Goal: Task Accomplishment & Management: Use online tool/utility

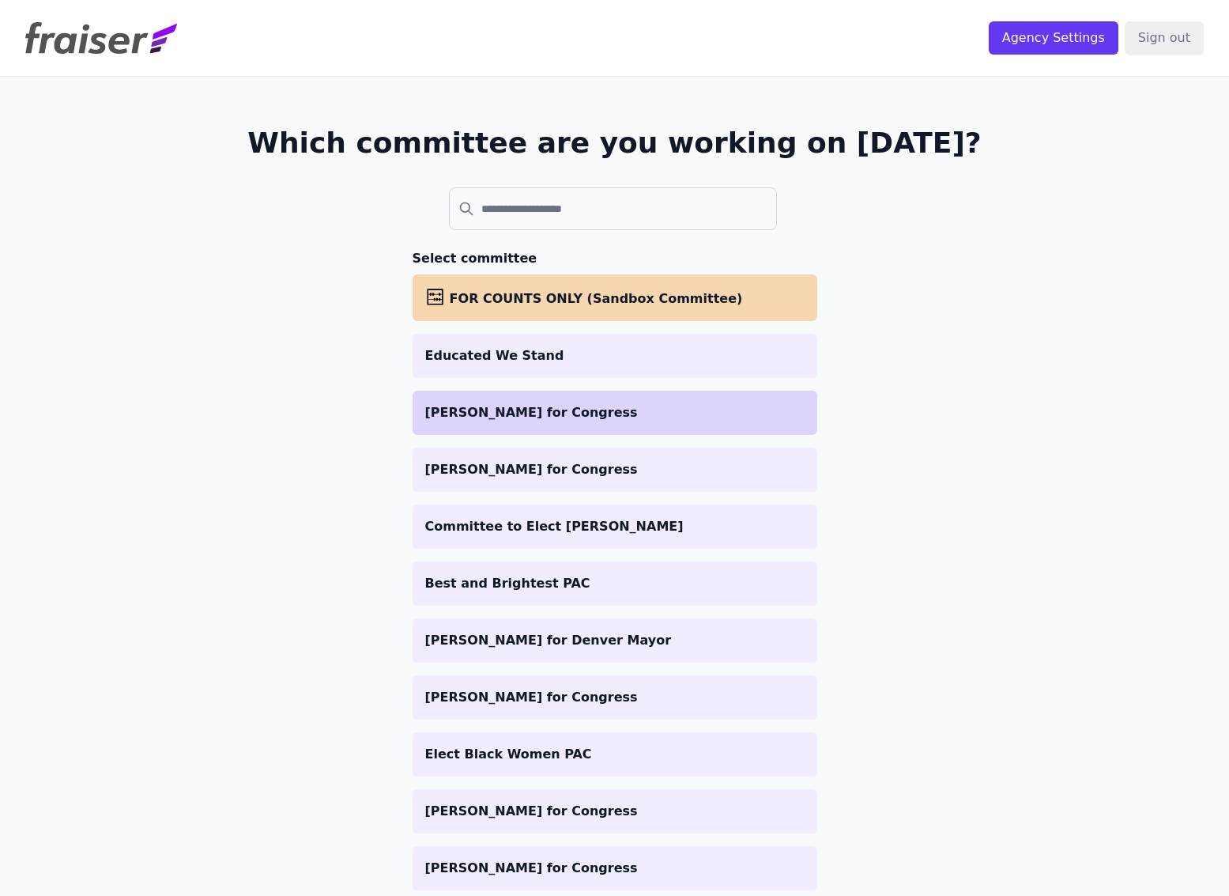
click at [549, 417] on p "[PERSON_NAME] for Congress" at bounding box center [615, 412] width 380 height 19
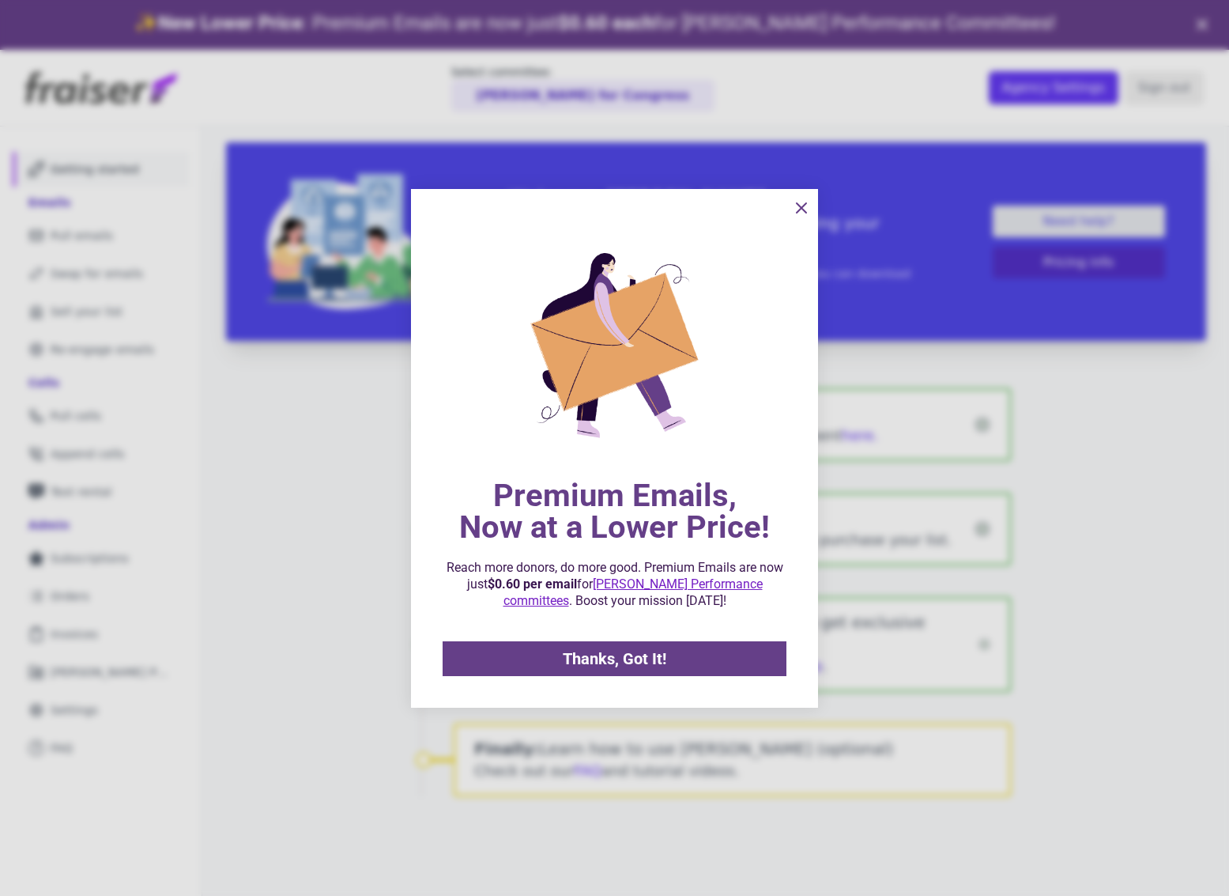
click at [803, 212] on icon "information" at bounding box center [801, 207] width 19 height 19
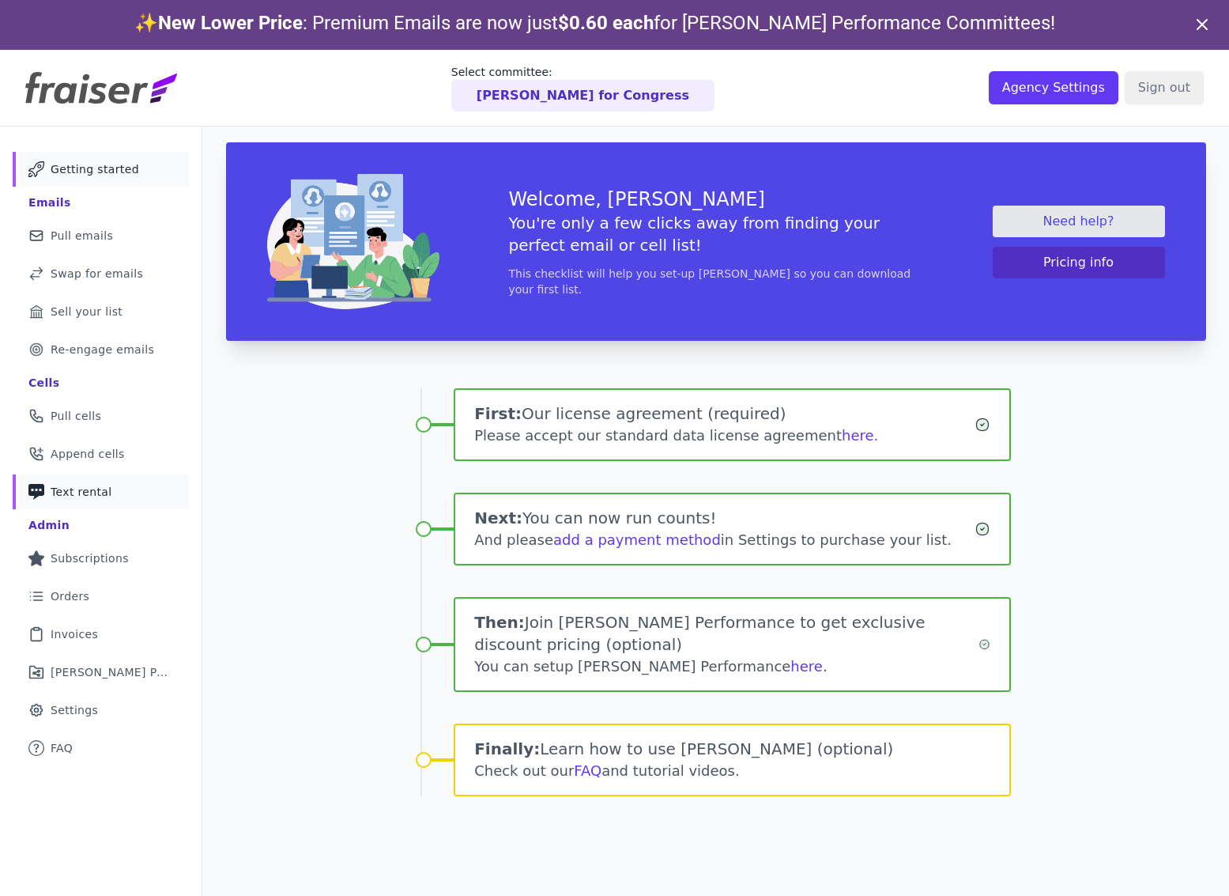
click at [85, 496] on span "Text rental" at bounding box center [82, 492] width 62 height 16
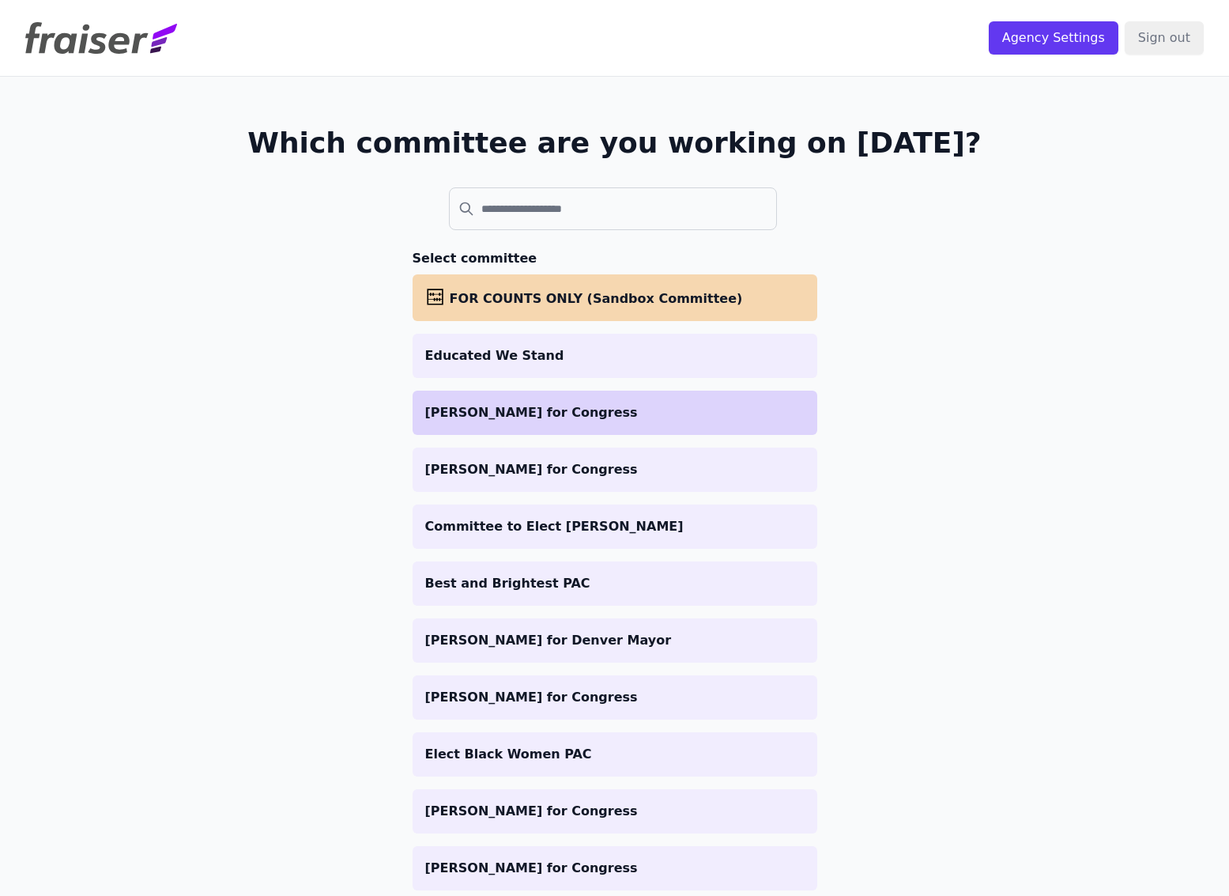
click at [576, 415] on p "[PERSON_NAME] for Congress" at bounding box center [615, 412] width 380 height 19
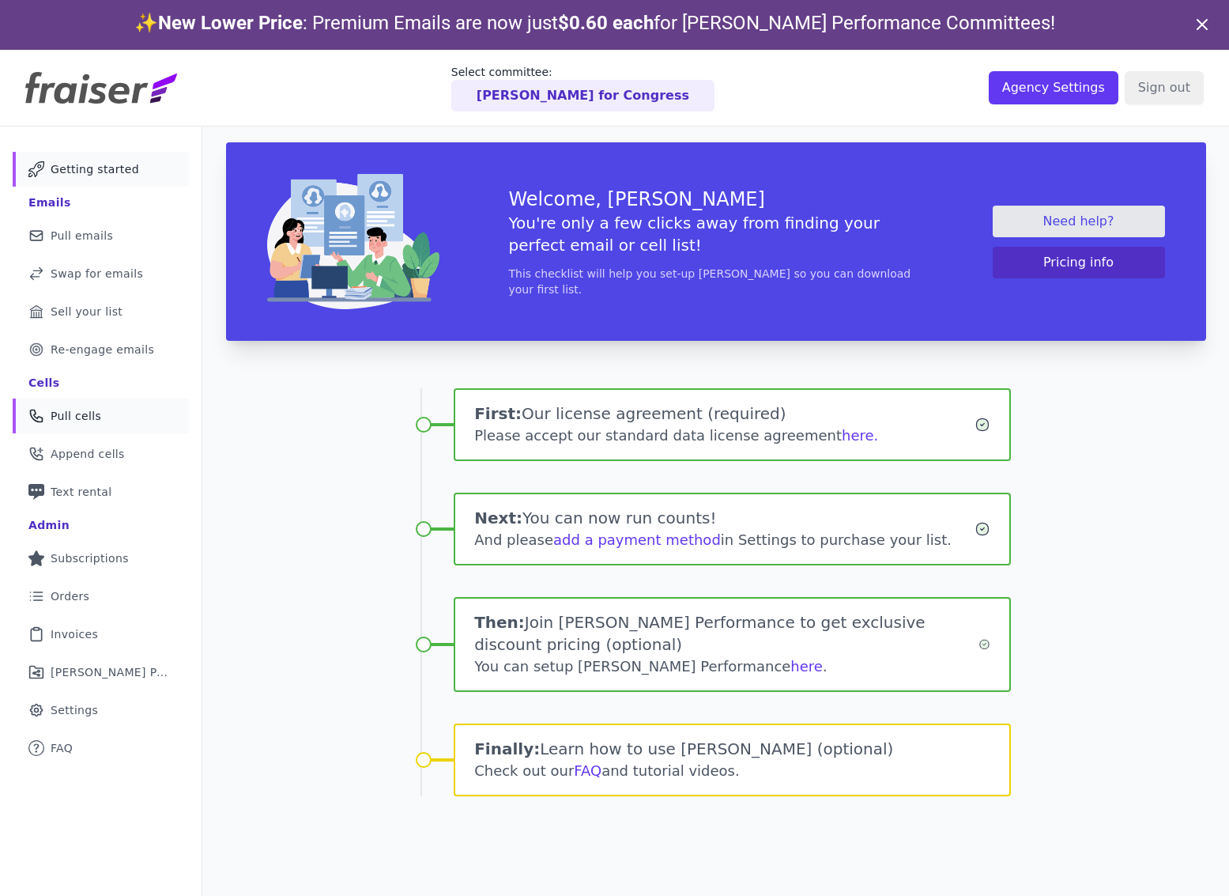
click at [77, 422] on span "Pull cells" at bounding box center [76, 416] width 51 height 16
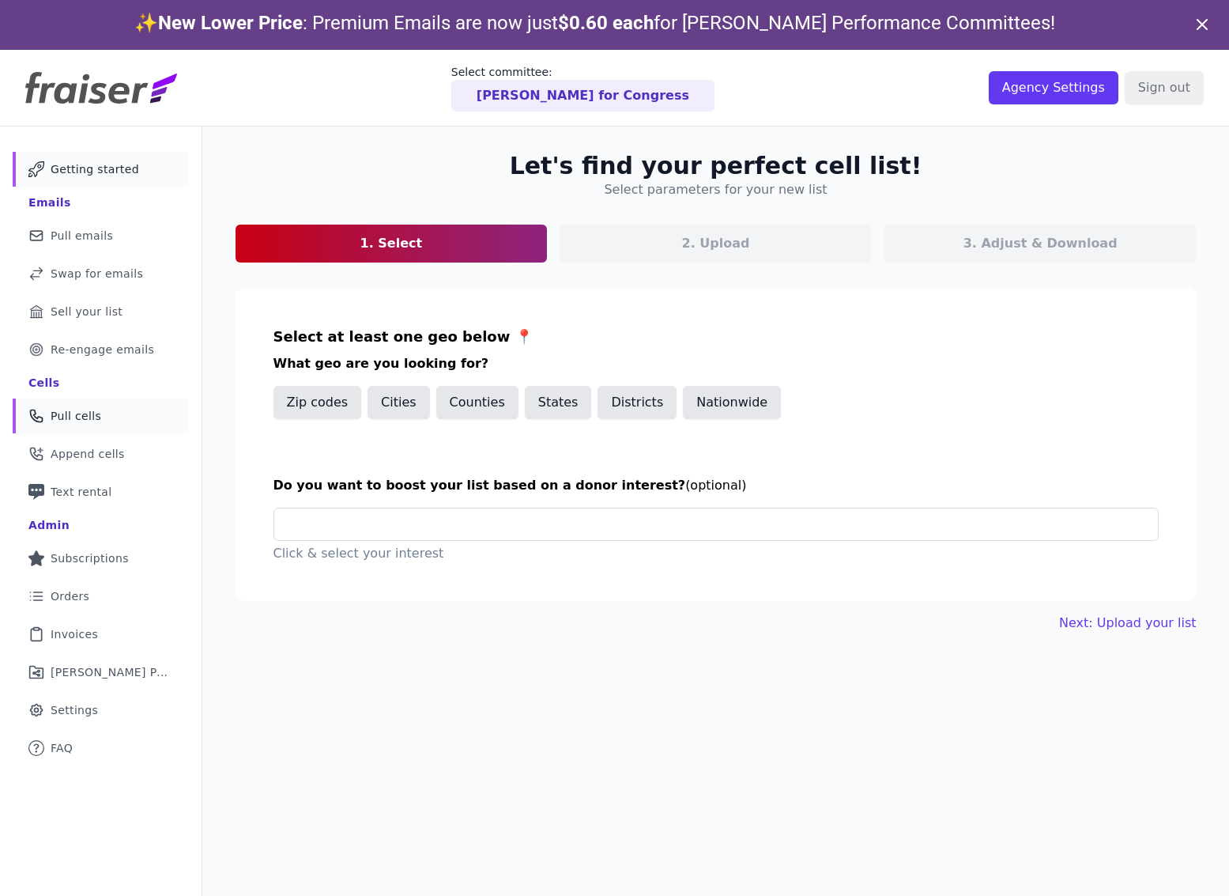
click at [95, 171] on span "Getting started" at bounding box center [95, 169] width 89 height 16
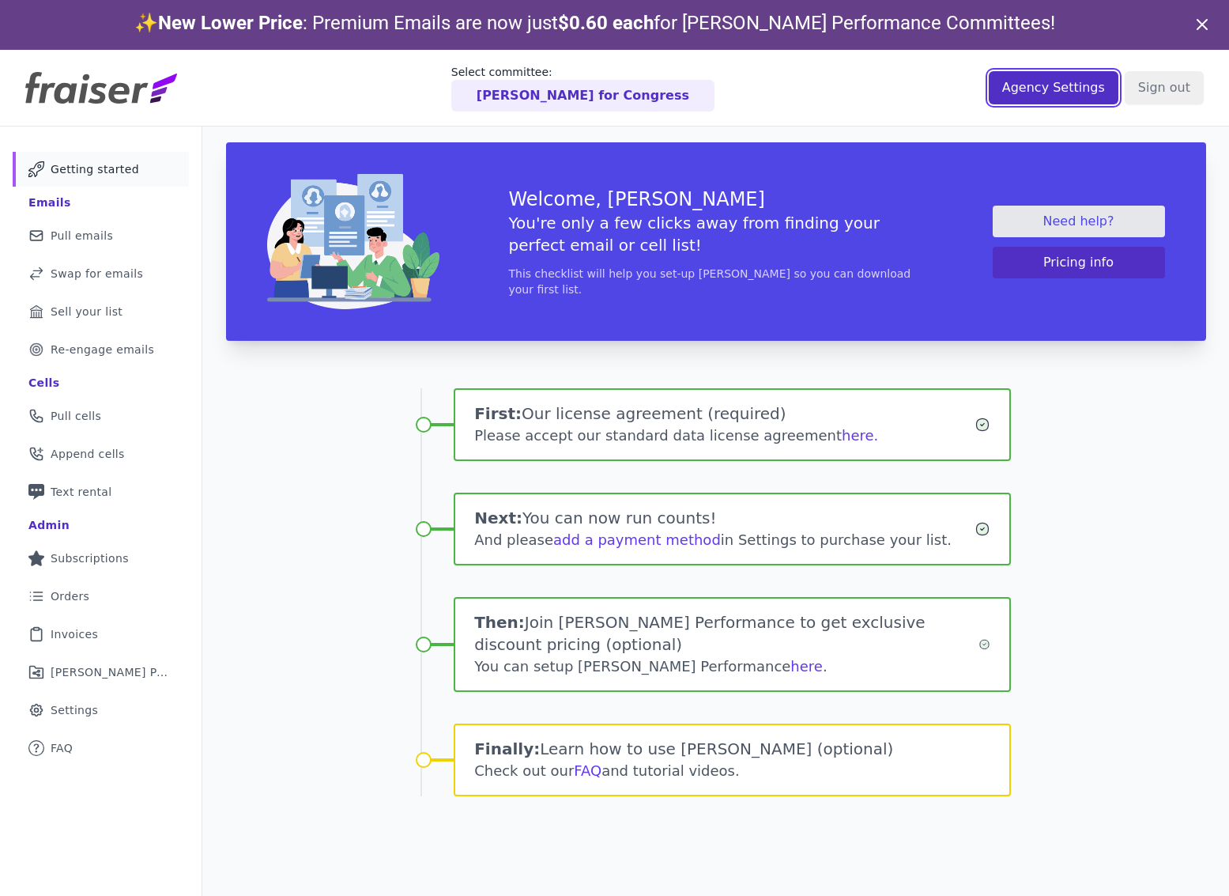
click at [1052, 97] on input "Agency Settings" at bounding box center [1054, 87] width 130 height 33
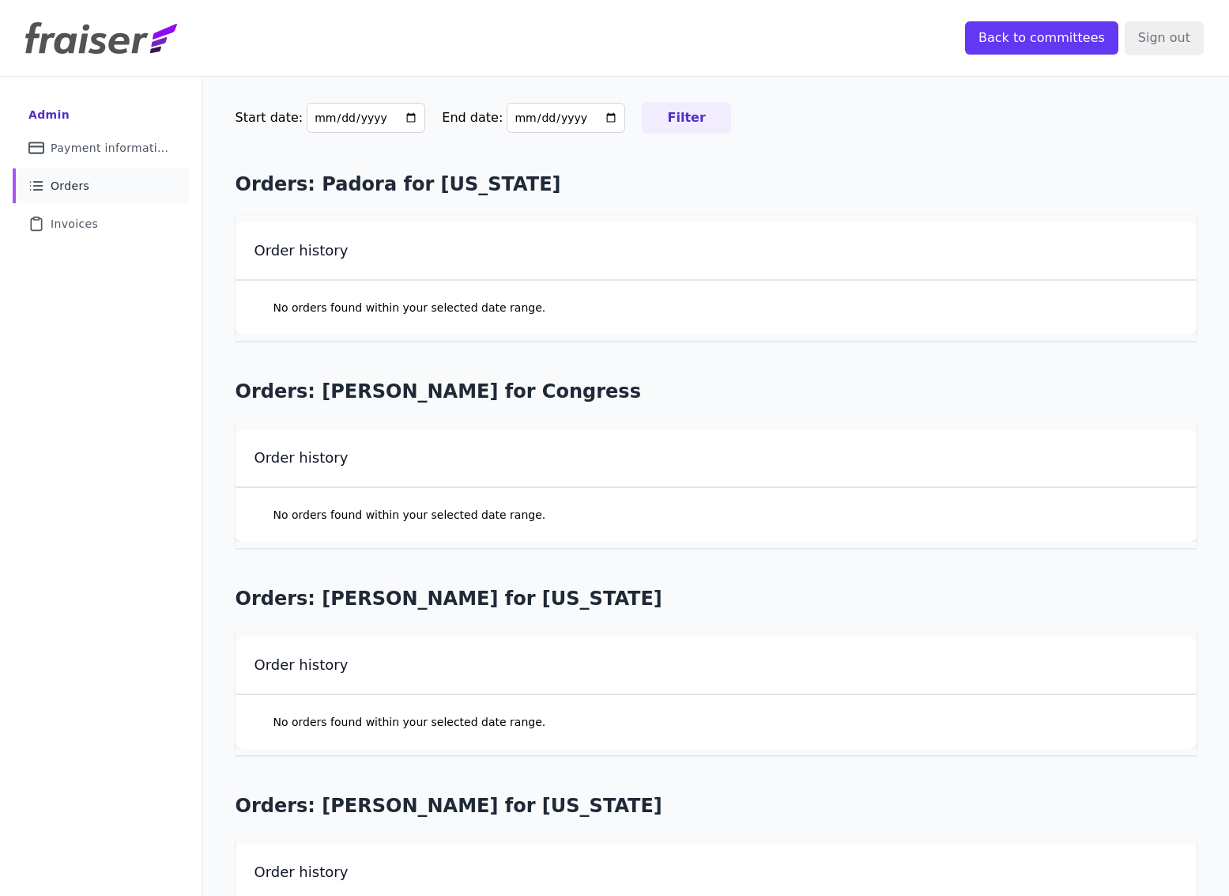
click at [94, 192] on link "List Icon Outline of bulleted list Orders" at bounding box center [101, 185] width 176 height 35
click at [1010, 35] on input "Back to committees" at bounding box center [1041, 37] width 153 height 33
click at [81, 230] on span "Invoices" at bounding box center [74, 224] width 47 height 16
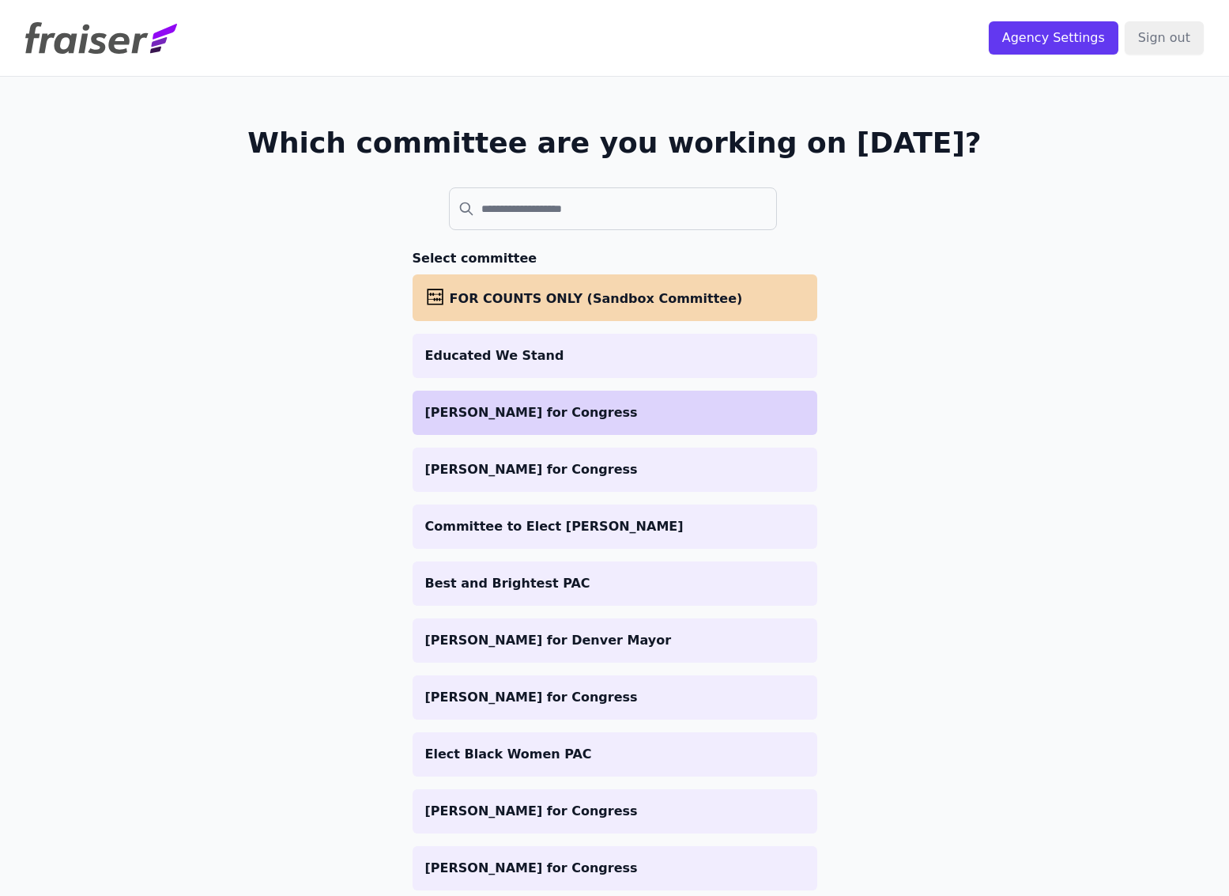
click at [608, 421] on p "[PERSON_NAME] for Congress" at bounding box center [615, 412] width 380 height 19
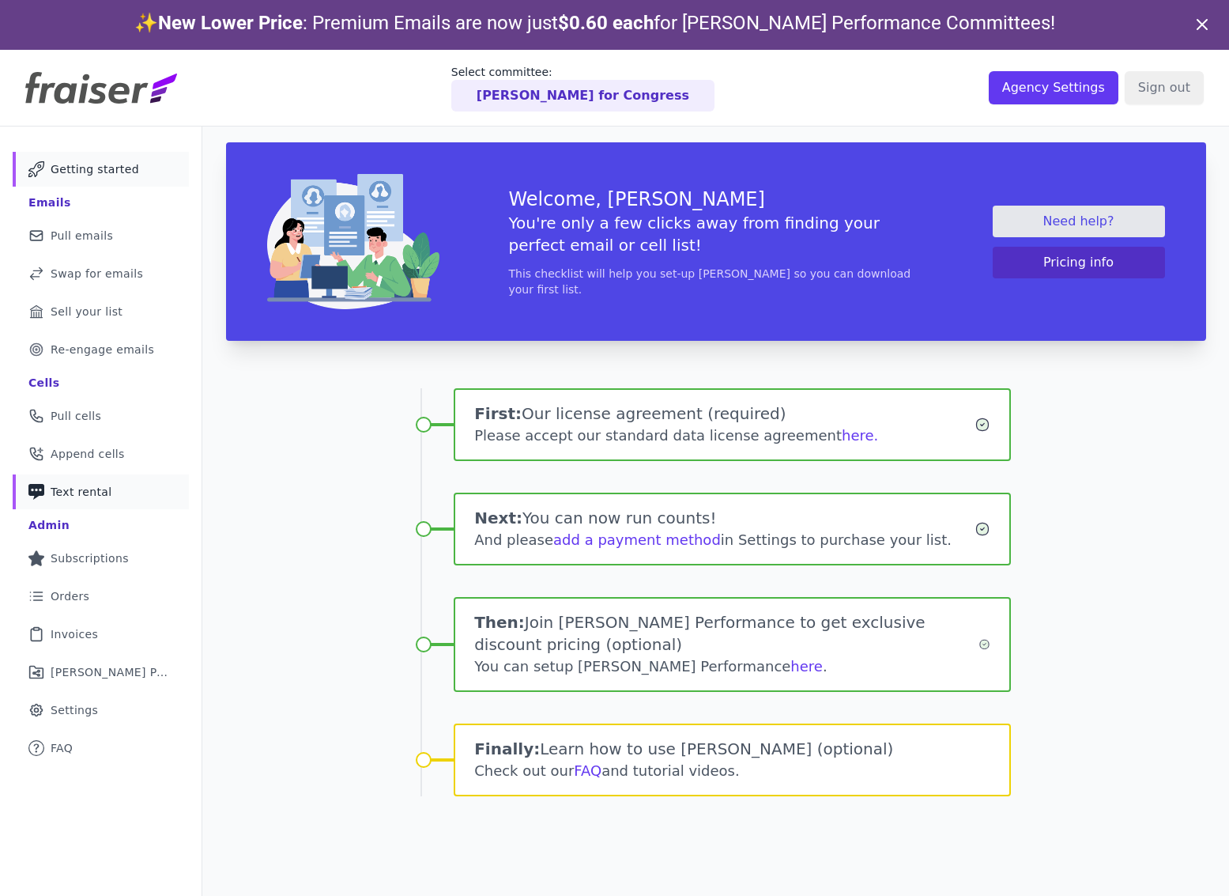
click at [77, 476] on link "Phone Icon with a plus sign Outline of a phone with a plus sign Text rental" at bounding box center [101, 491] width 176 height 35
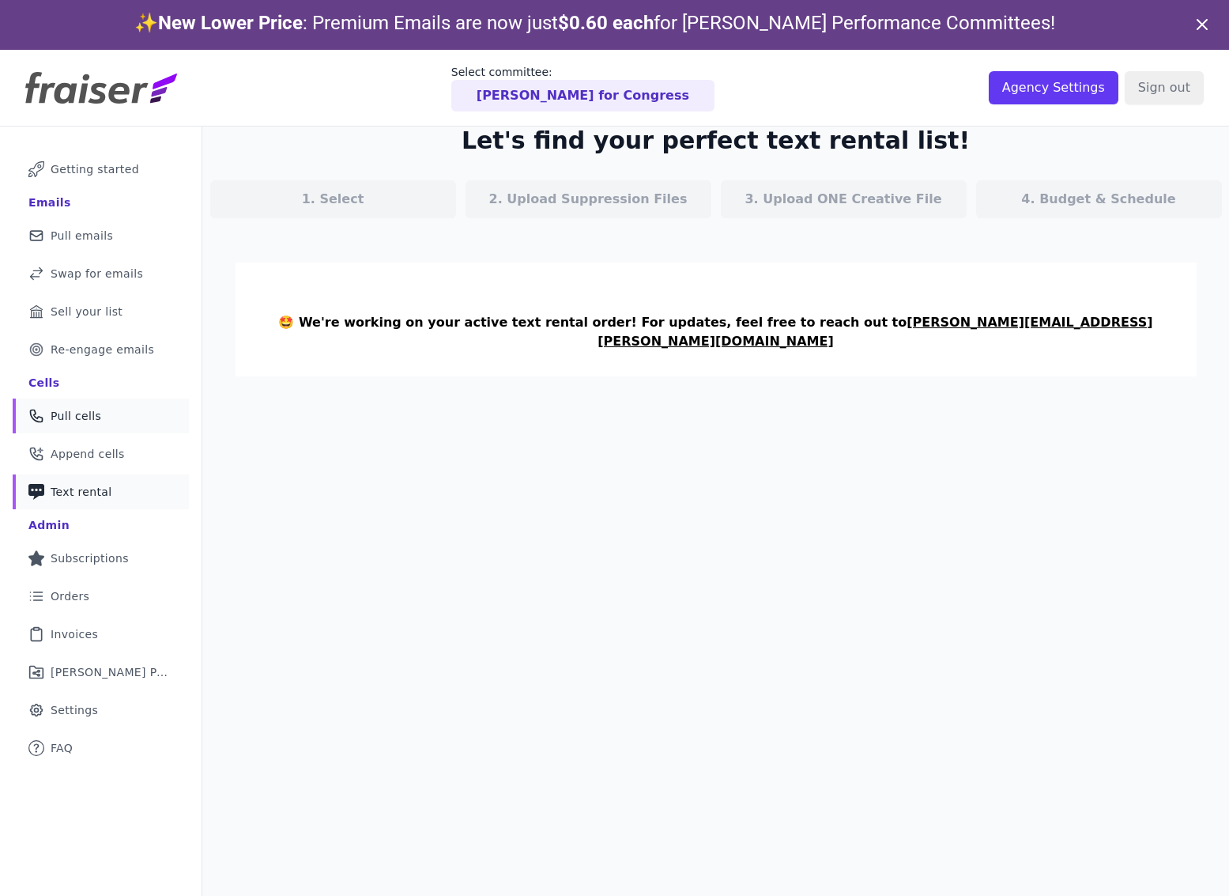
click at [86, 420] on span "Pull cells" at bounding box center [76, 416] width 51 height 16
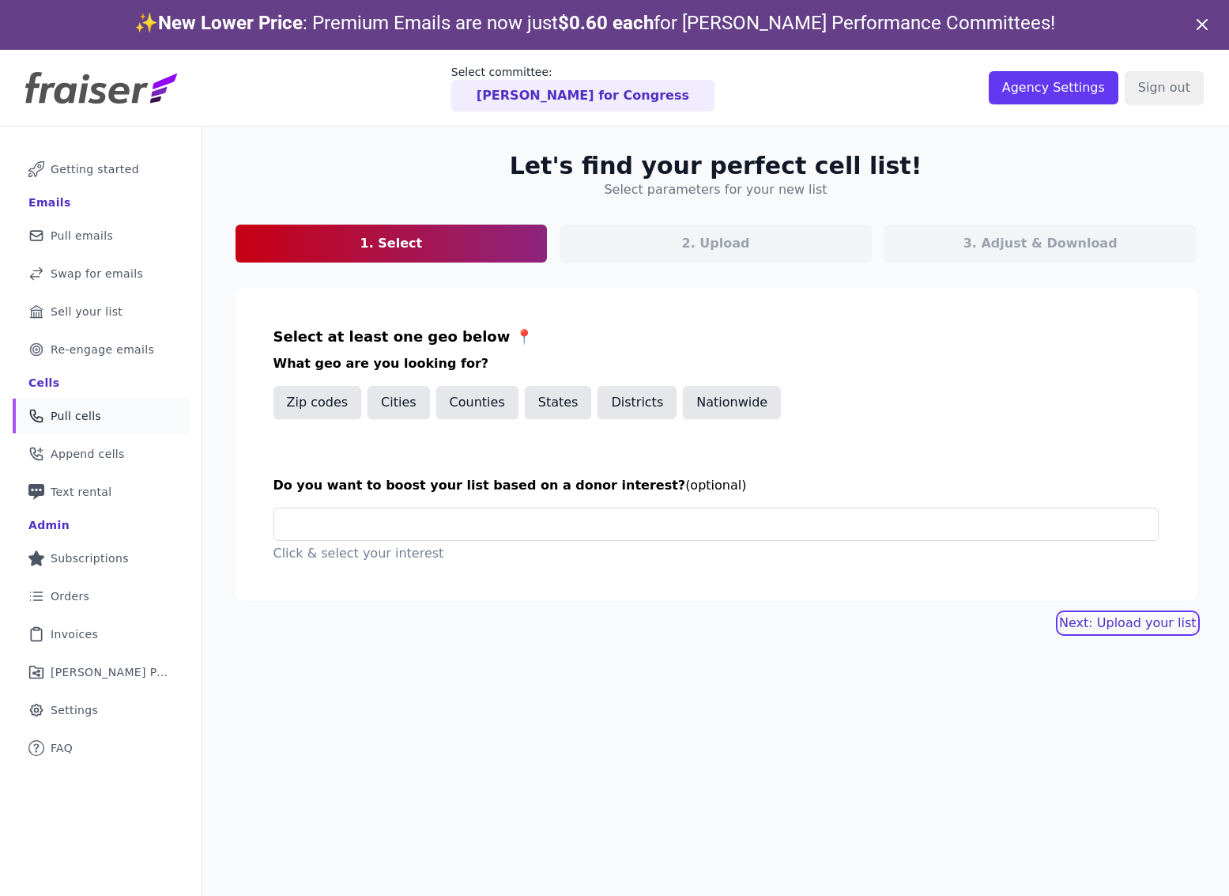
click at [1125, 619] on button "Next: Upload your list" at bounding box center [1127, 623] width 137 height 19
click at [497, 526] on input "text" at bounding box center [722, 524] width 871 height 32
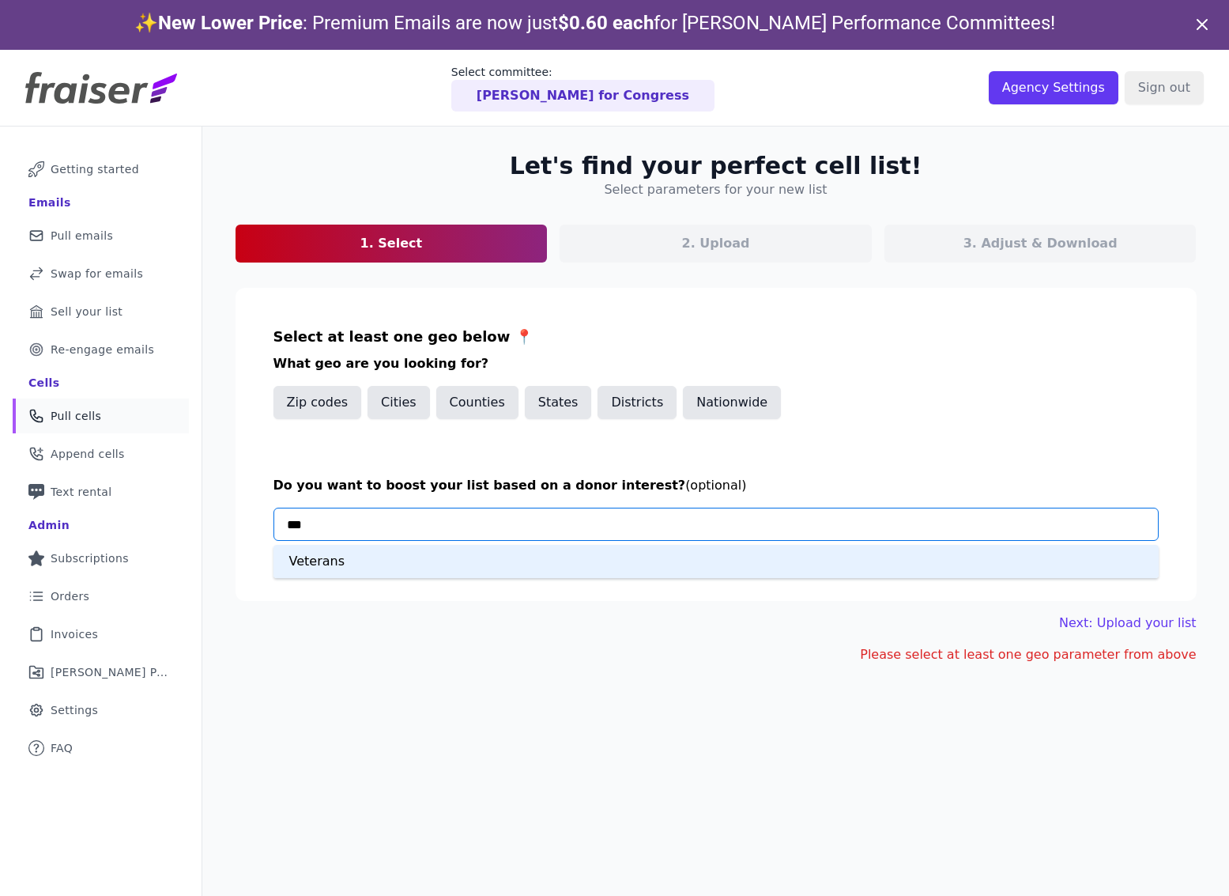
type input "****"
click at [448, 560] on div "Veterans" at bounding box center [717, 561] width 886 height 33
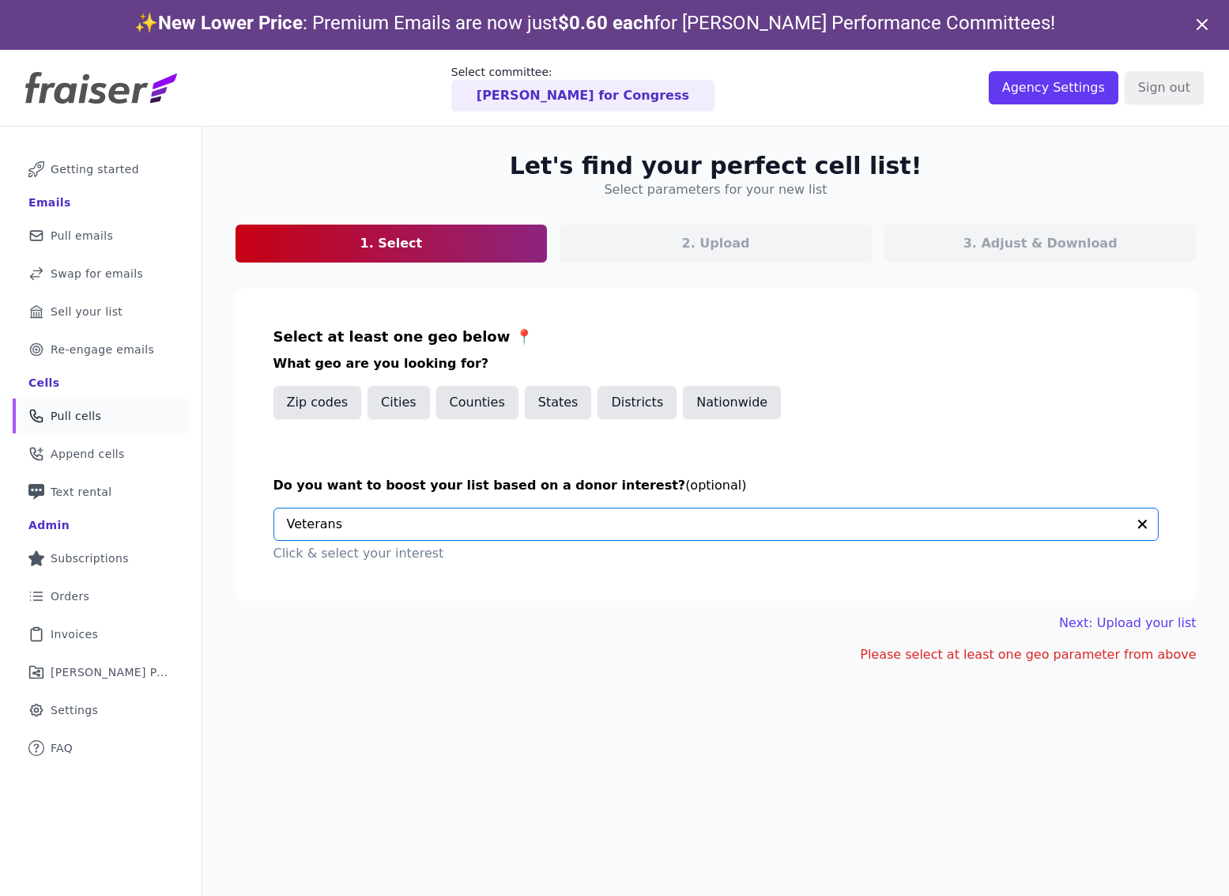
click at [533, 519] on input "text" at bounding box center [707, 524] width 840 height 32
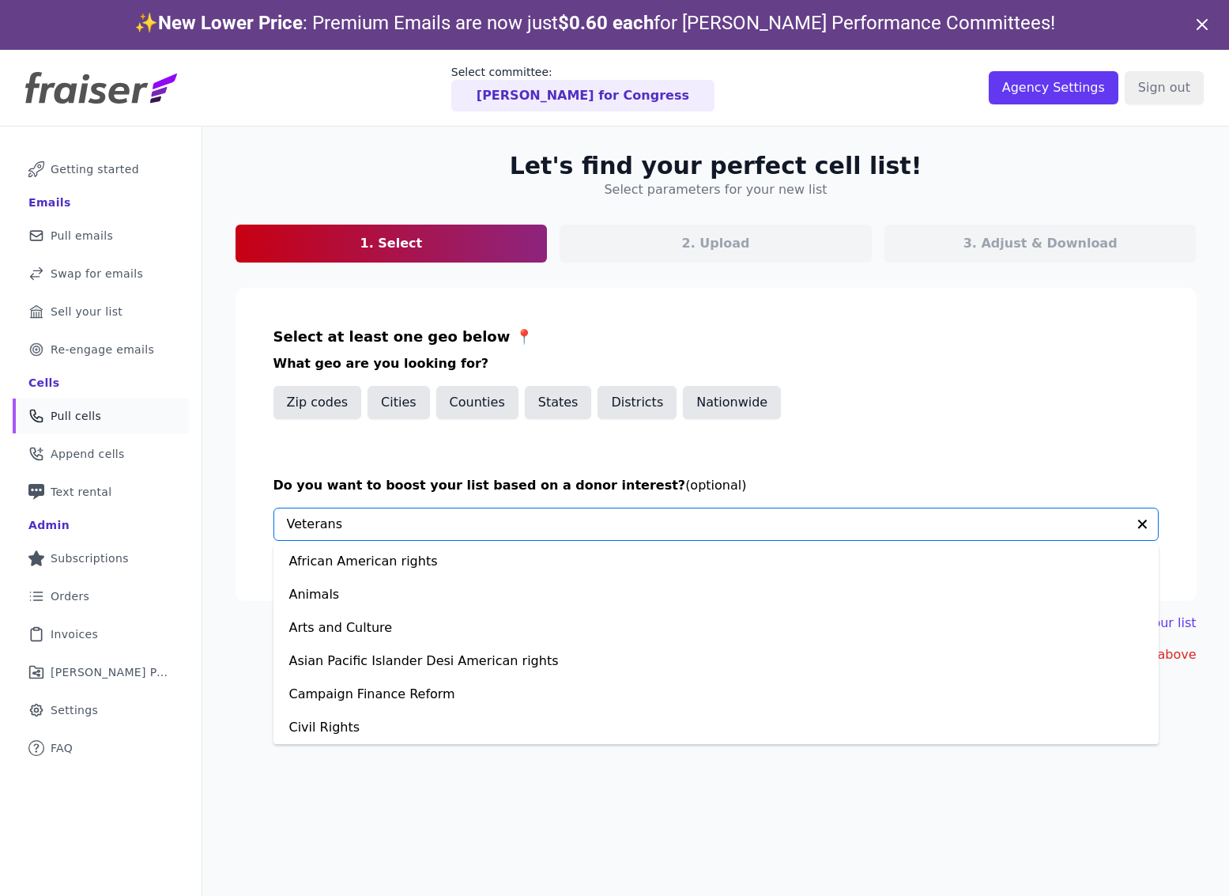
scroll to position [1029, 0]
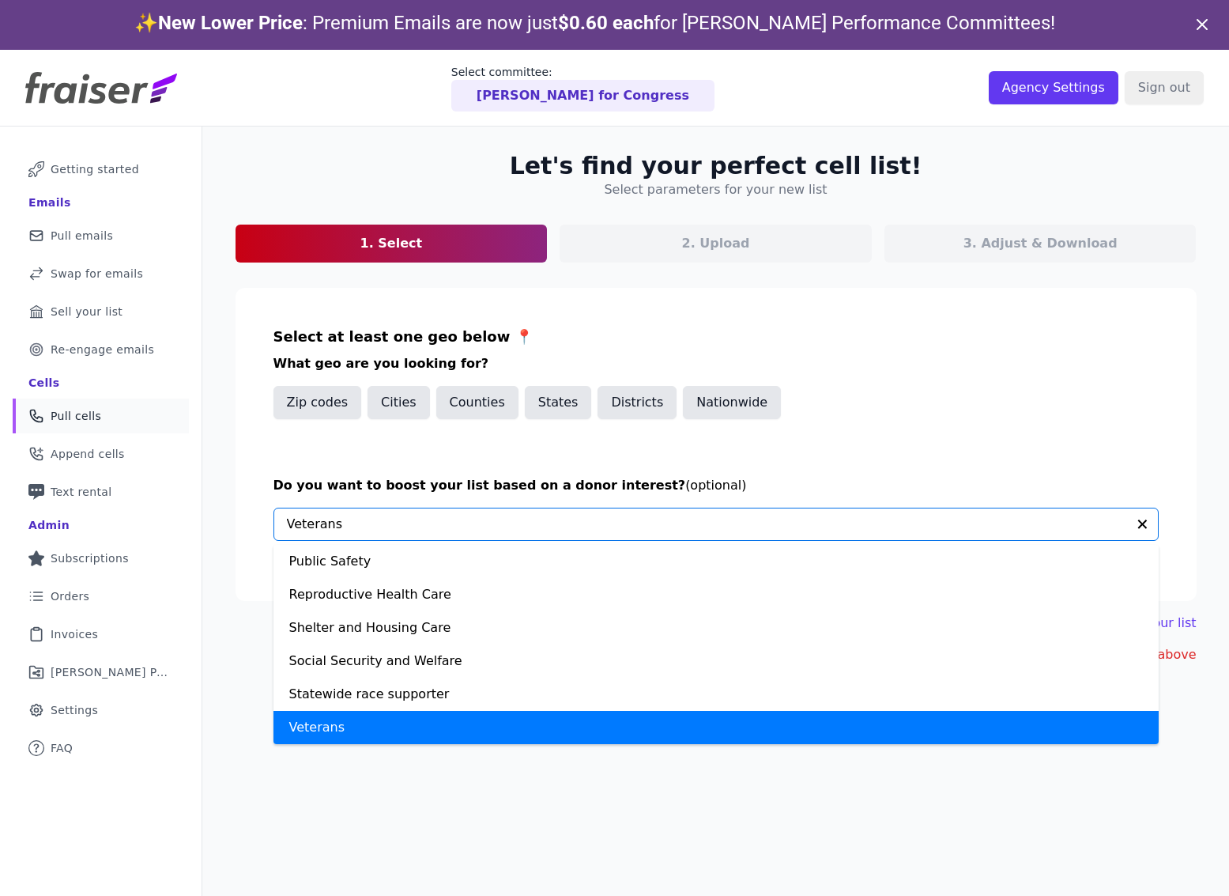
click at [371, 726] on div "Veterans" at bounding box center [717, 727] width 886 height 33
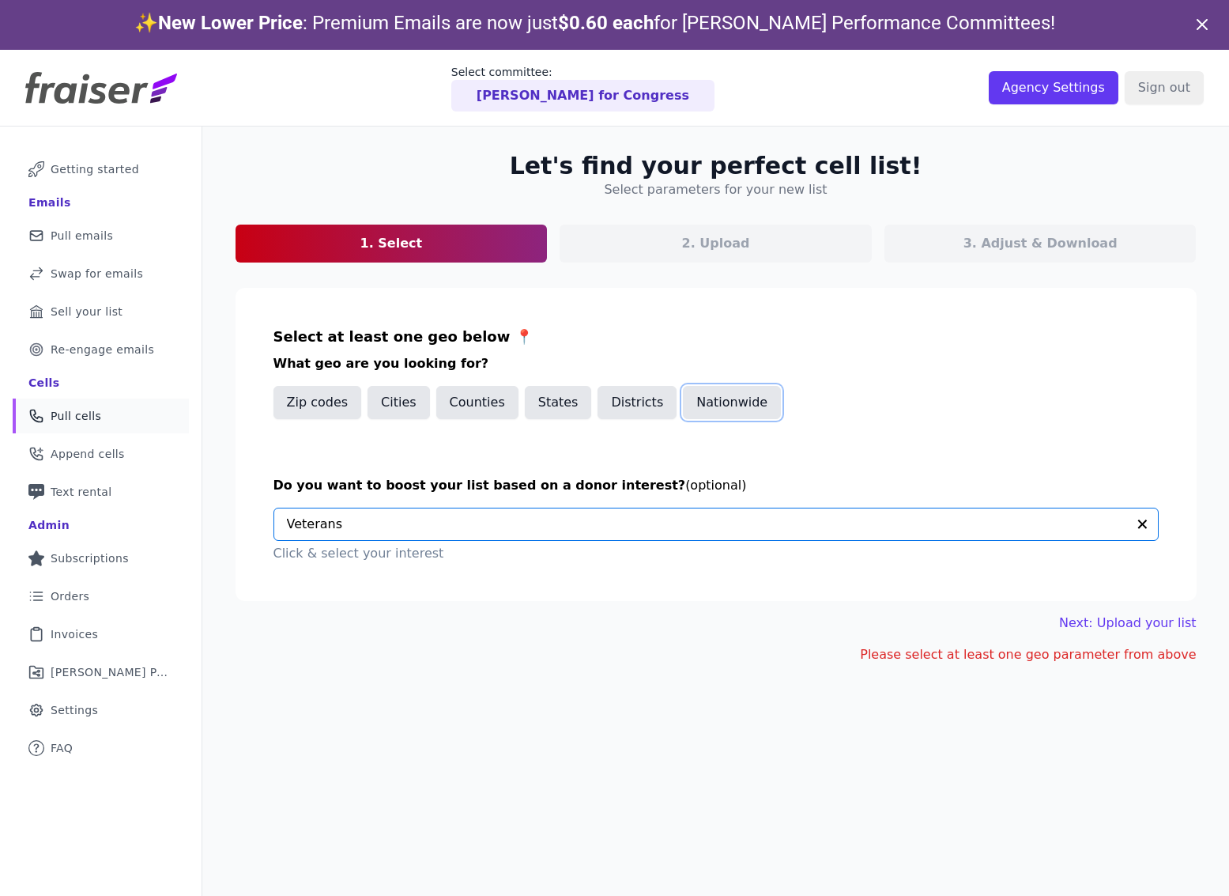
click at [707, 411] on button "Nationwide" at bounding box center [732, 402] width 98 height 33
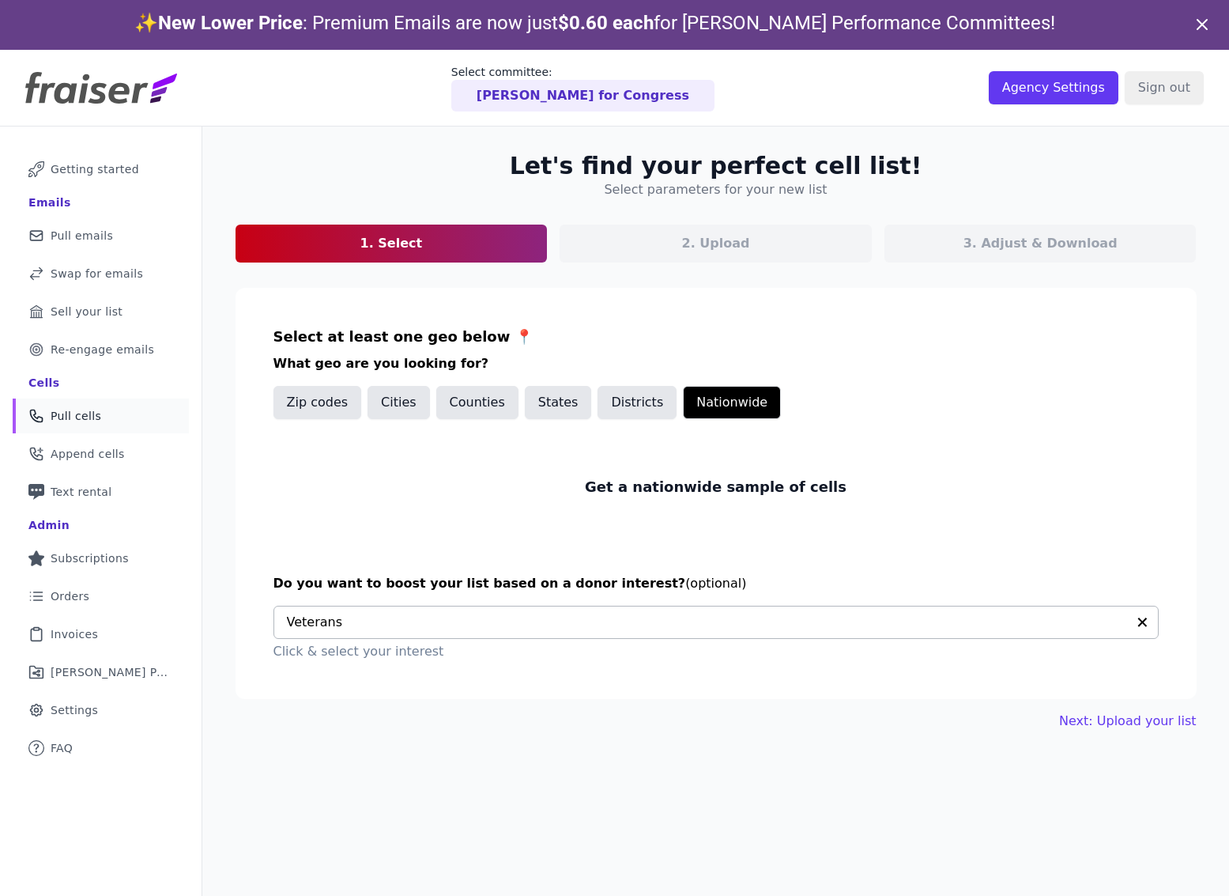
click at [675, 612] on input "text" at bounding box center [707, 622] width 840 height 32
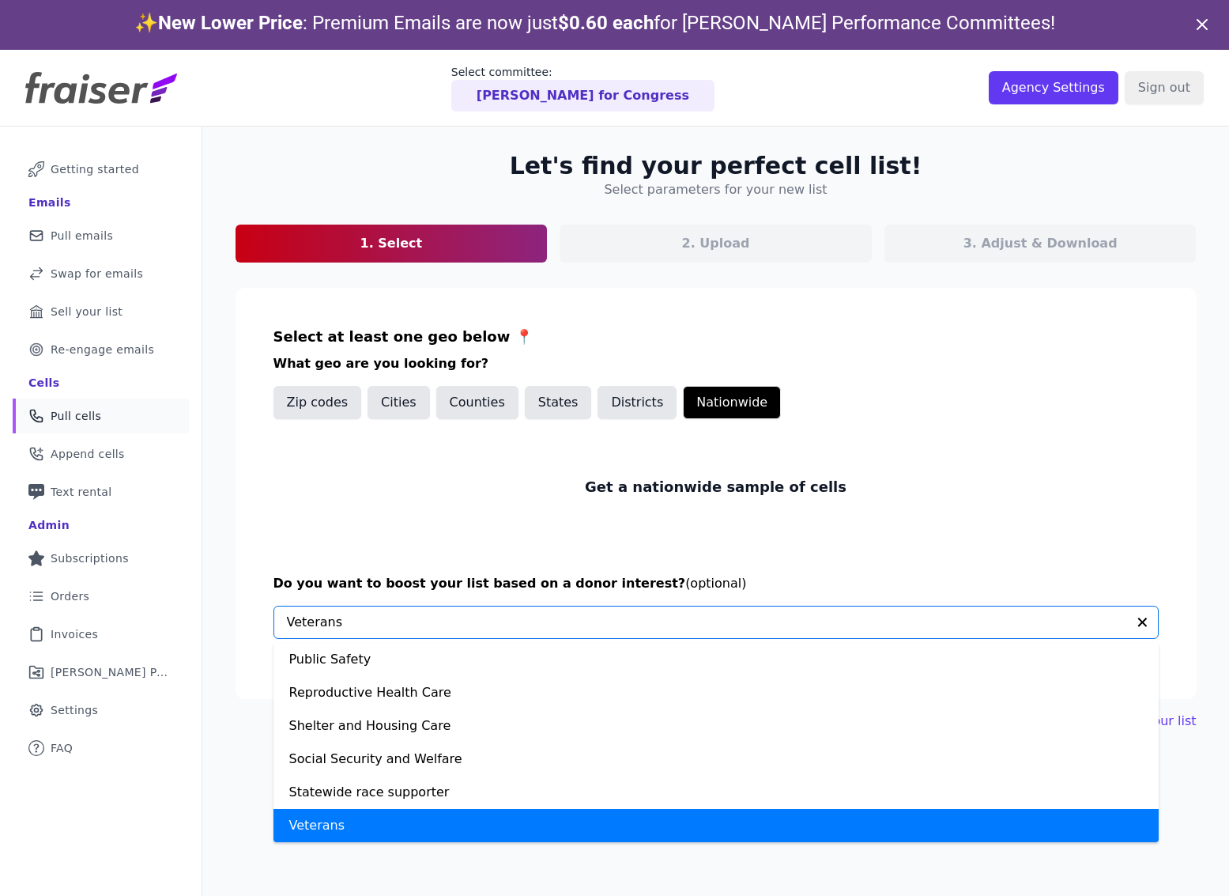
click at [591, 828] on div "Veterans" at bounding box center [717, 825] width 886 height 33
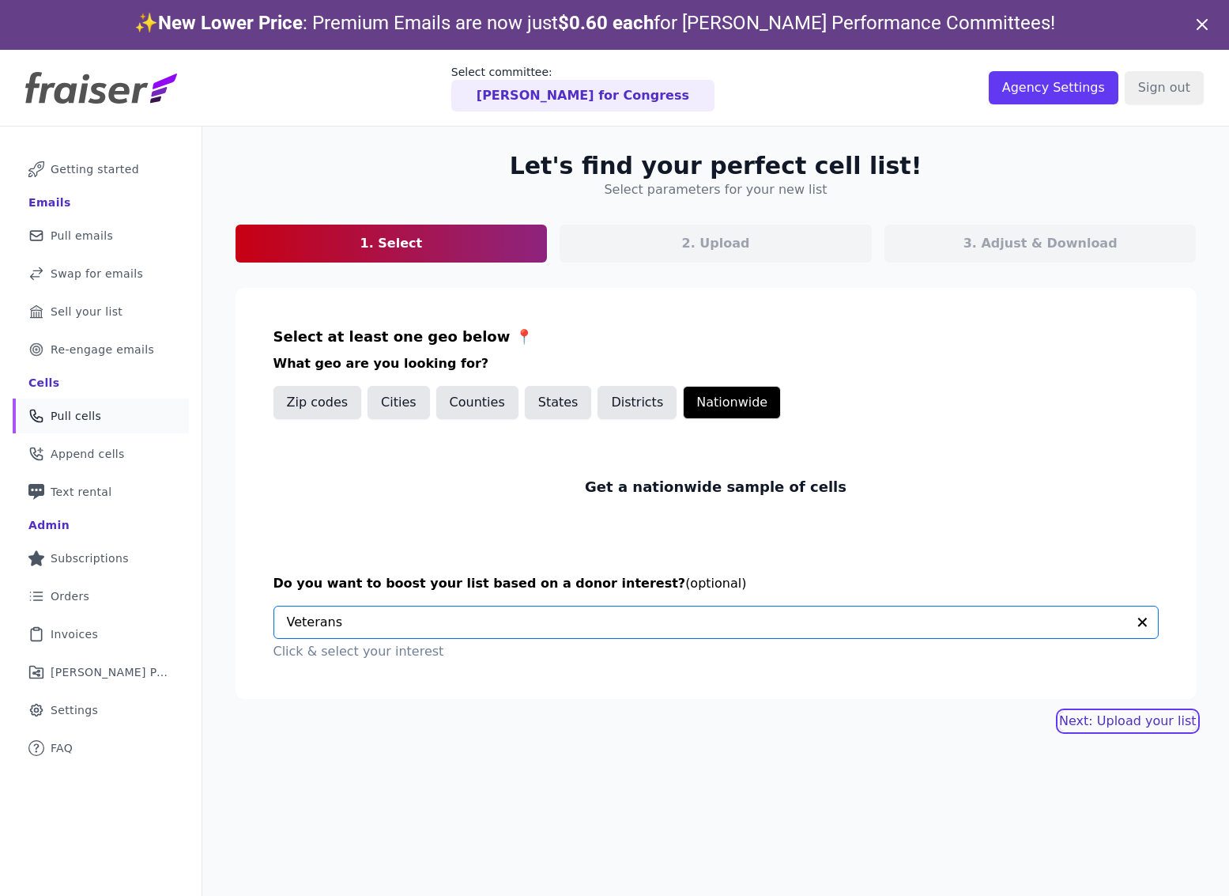
click at [1108, 718] on link "Next: Upload your list" at bounding box center [1127, 721] width 137 height 19
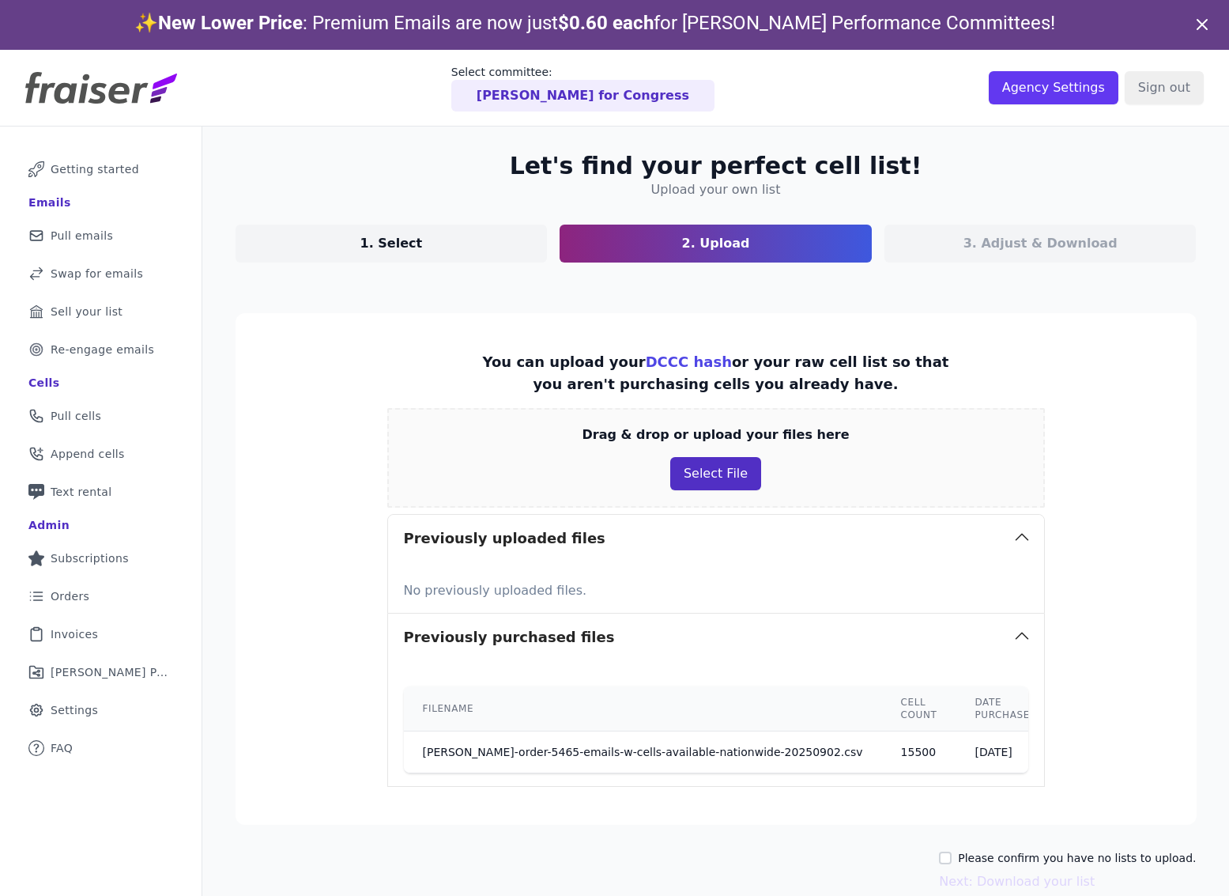
click at [699, 466] on button "Select File" at bounding box center [715, 473] width 91 height 33
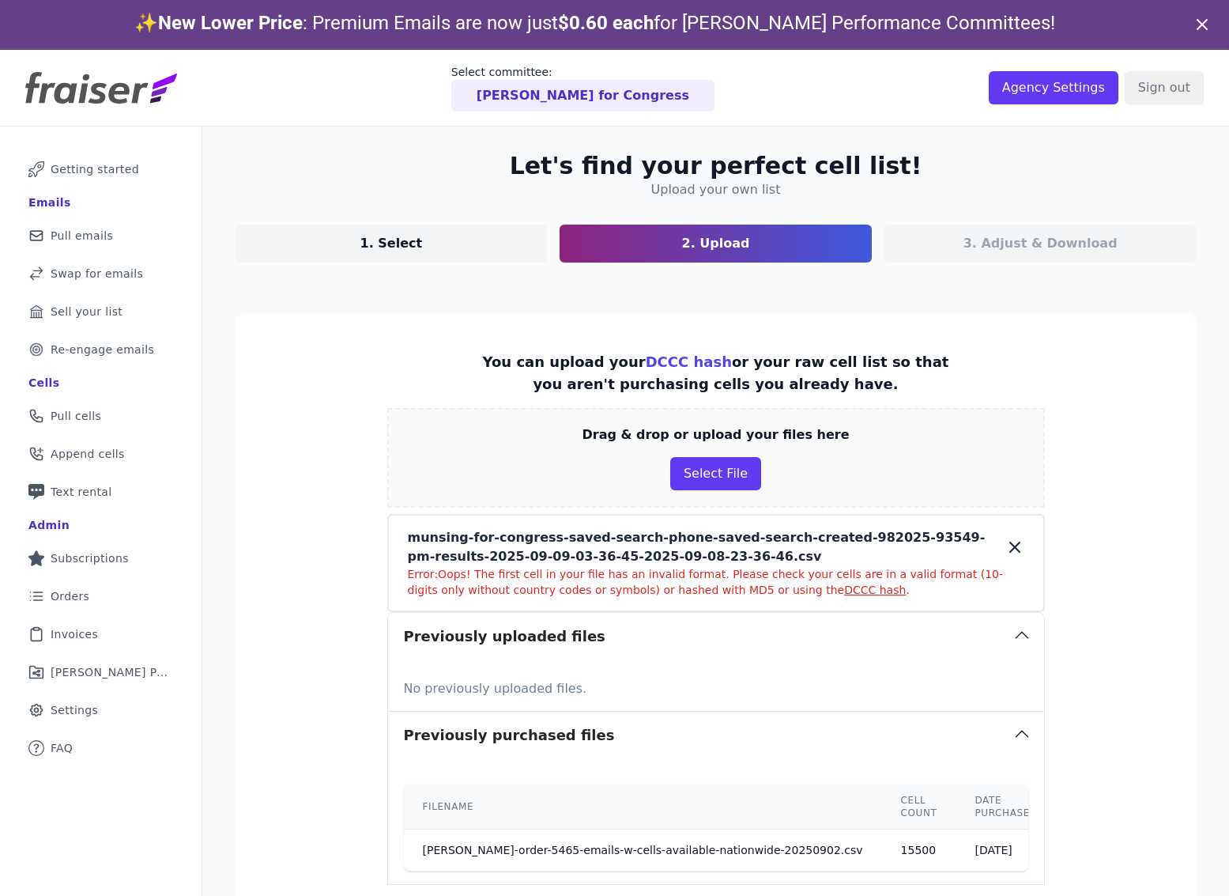
click at [1014, 545] on icon at bounding box center [1015, 547] width 19 height 19
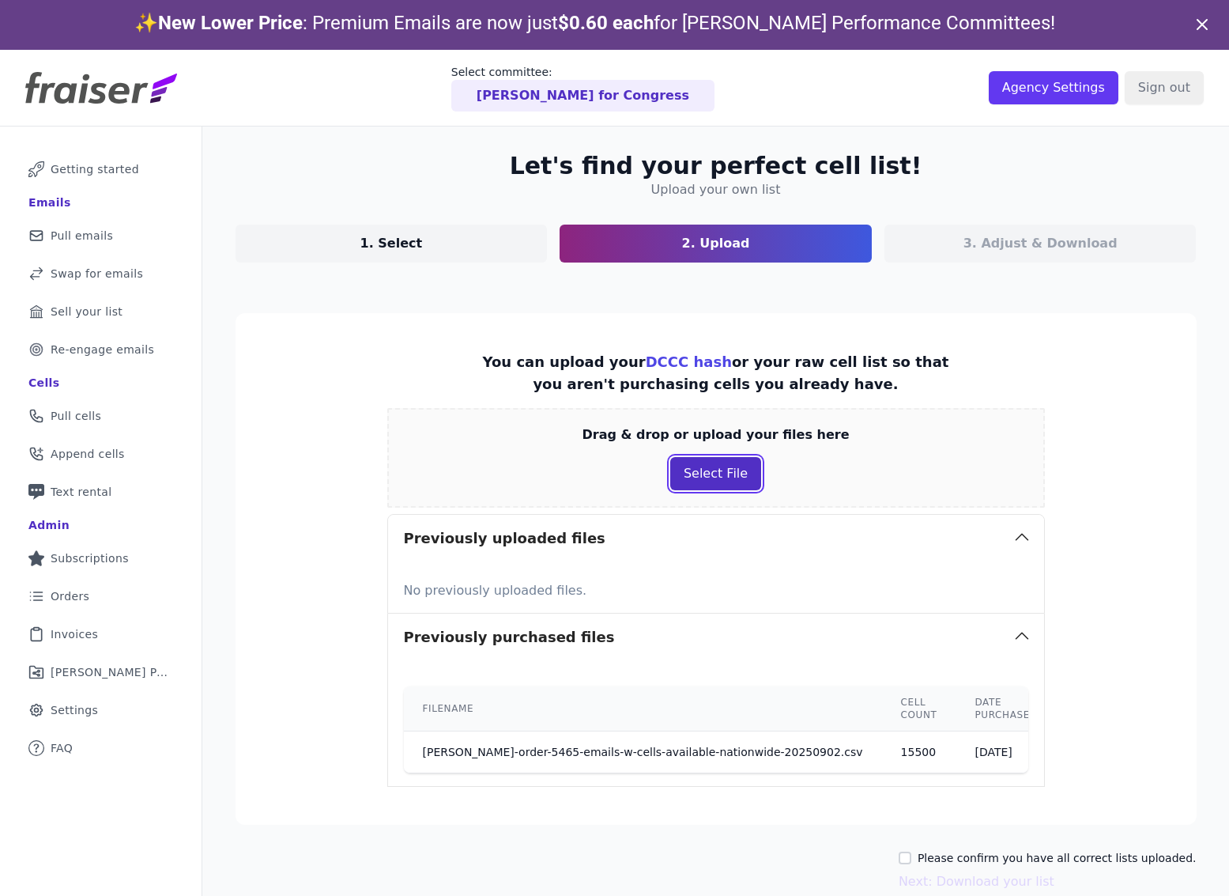
click at [715, 483] on button "Select File" at bounding box center [715, 473] width 91 height 33
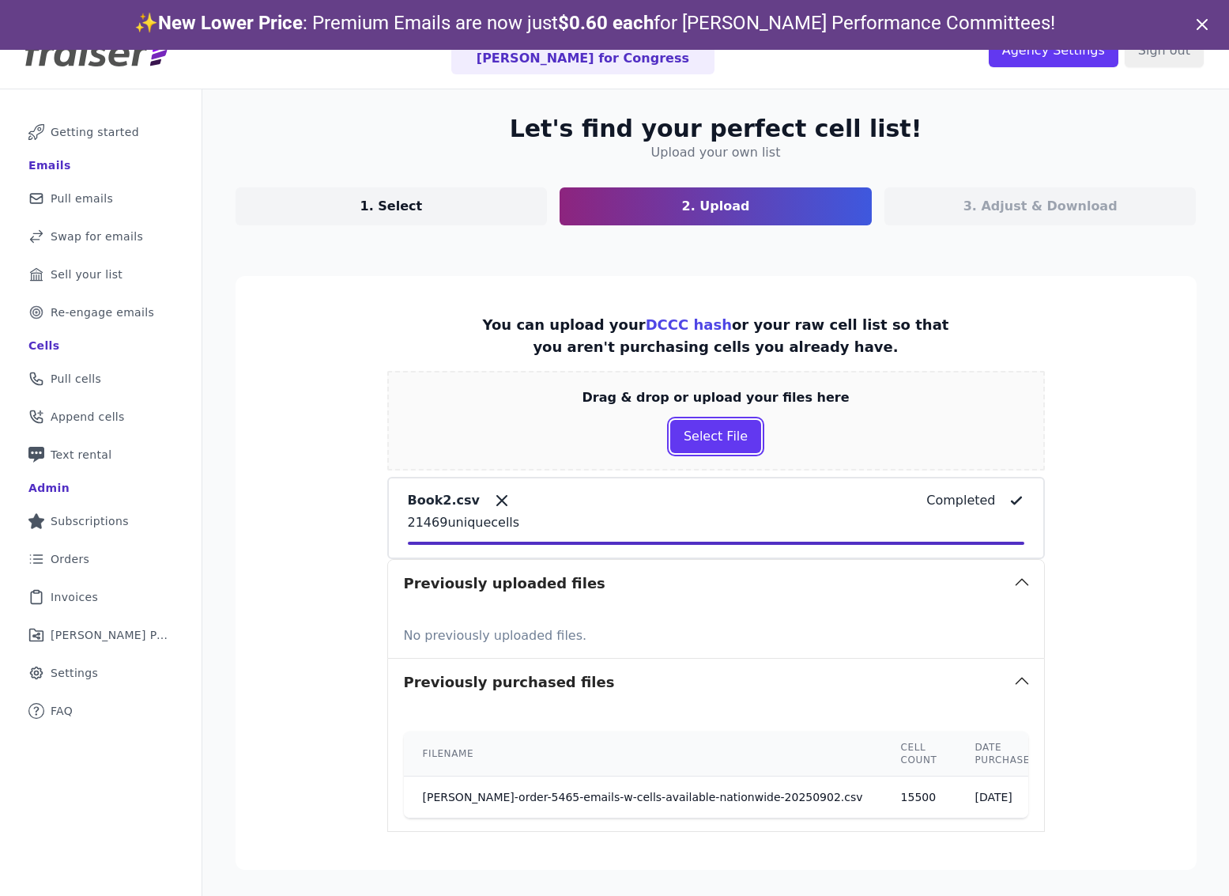
scroll to position [107, 0]
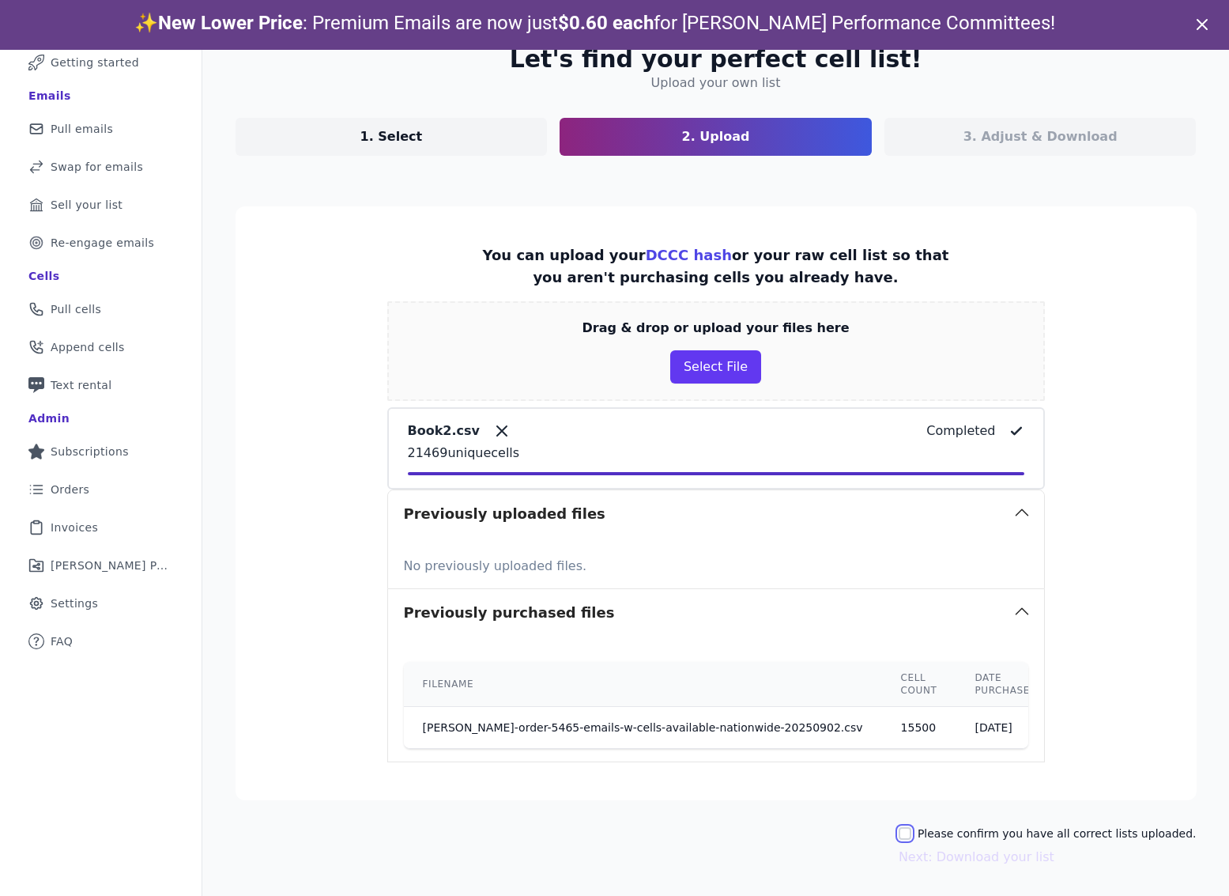
click at [912, 830] on input "Please confirm you have all correct lists uploaded." at bounding box center [905, 833] width 13 height 13
checkbox input "true"
click at [962, 861] on button "Next: Download your list" at bounding box center [977, 857] width 156 height 19
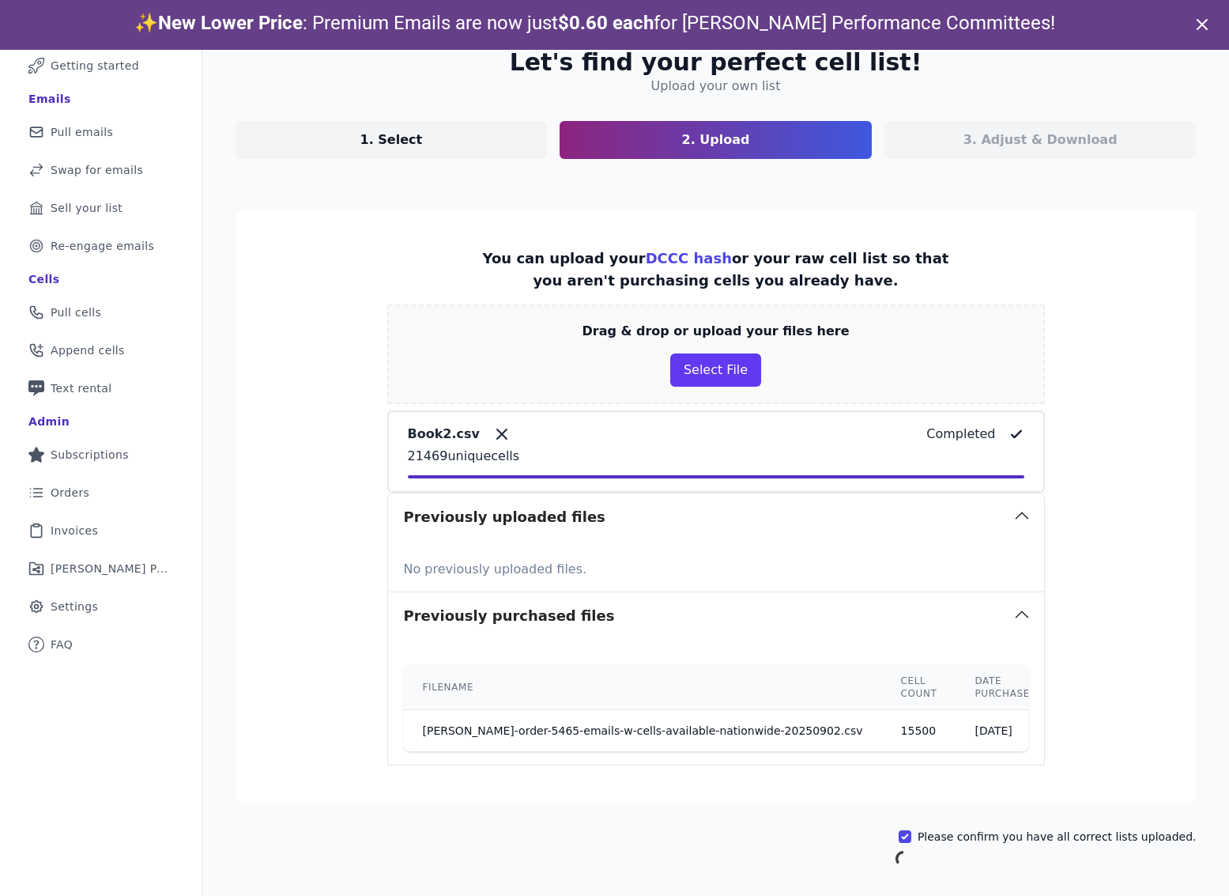
scroll to position [77, 0]
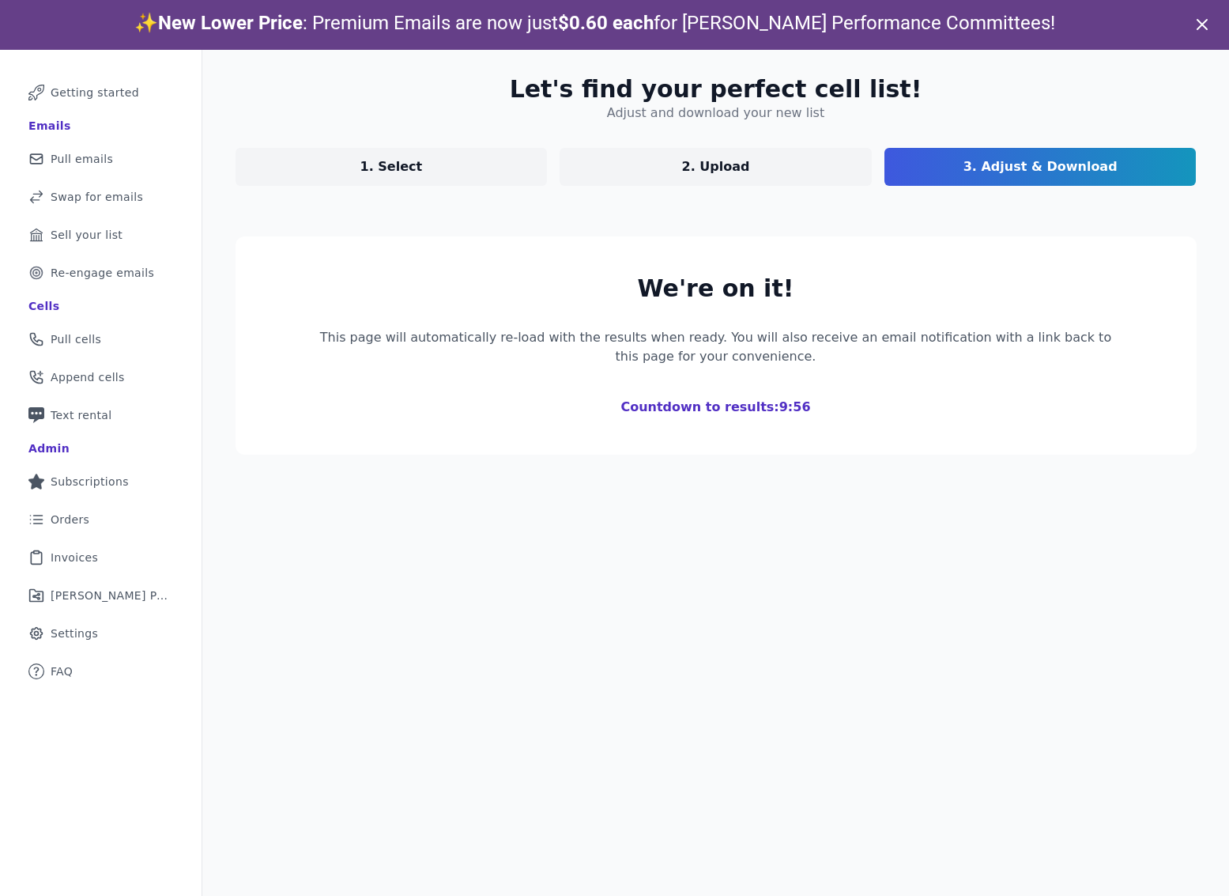
click at [1199, 21] on icon at bounding box center [1202, 24] width 9 height 9
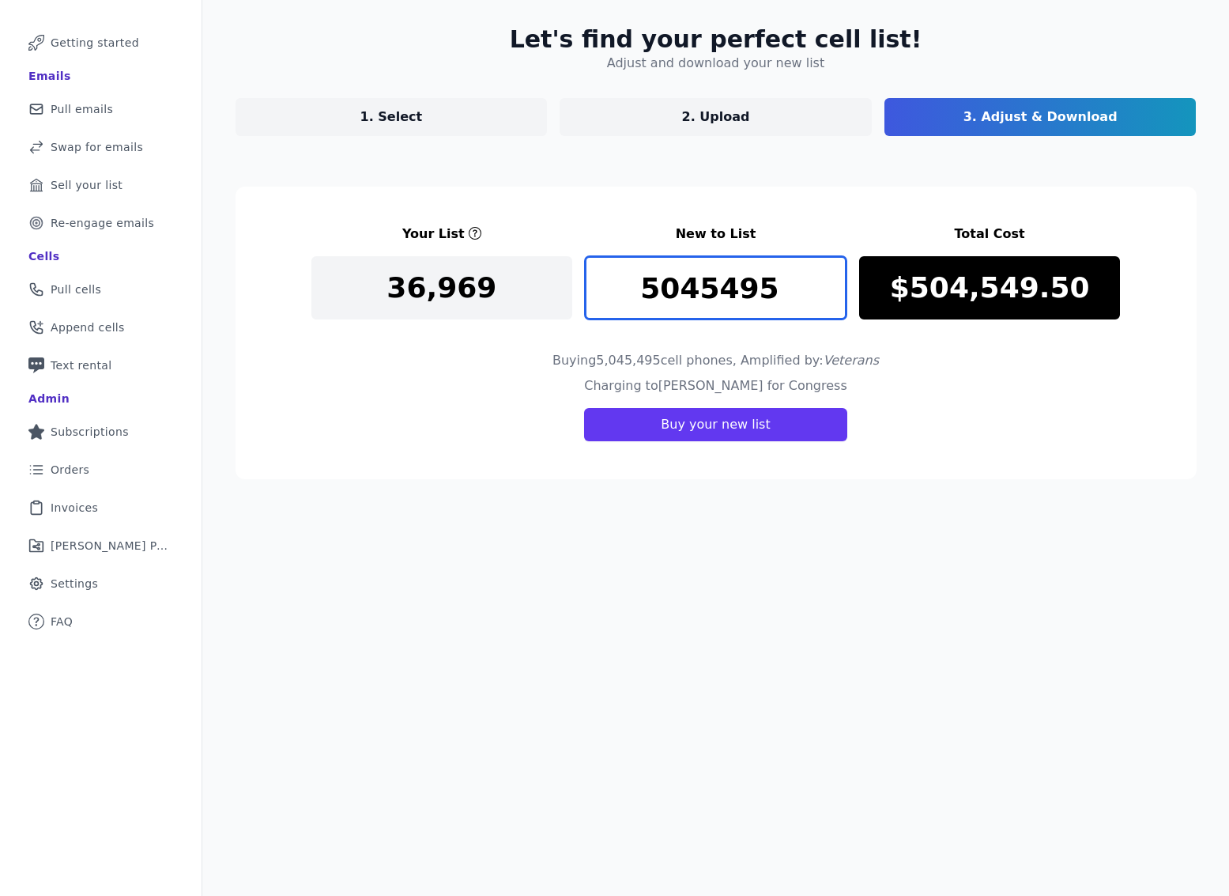
drag, startPoint x: 778, startPoint y: 290, endPoint x: 607, endPoint y: 295, distance: 170.8
click at [607, 295] on input "5045495" at bounding box center [716, 287] width 262 height 63
type input "1"
type input "50000"
